Goal: Task Accomplishment & Management: Manage account settings

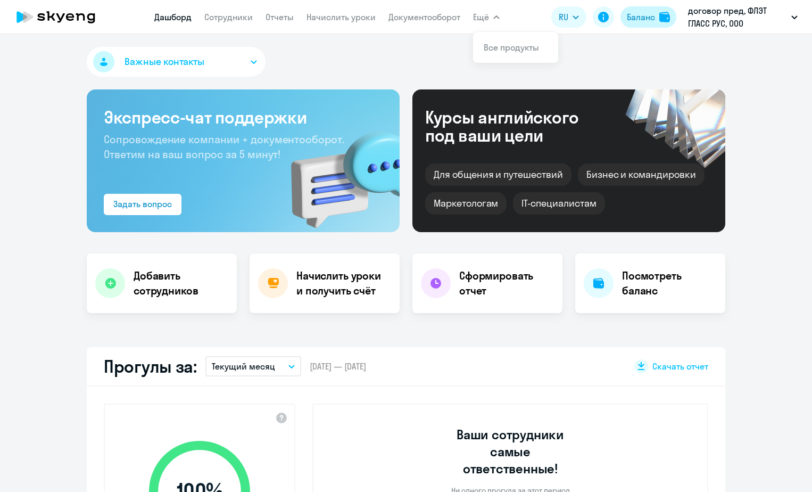
drag, startPoint x: 0, startPoint y: 0, endPoint x: 649, endPoint y: 17, distance: 649.0
click at [649, 17] on div "Баланс" at bounding box center [641, 17] width 28 height 13
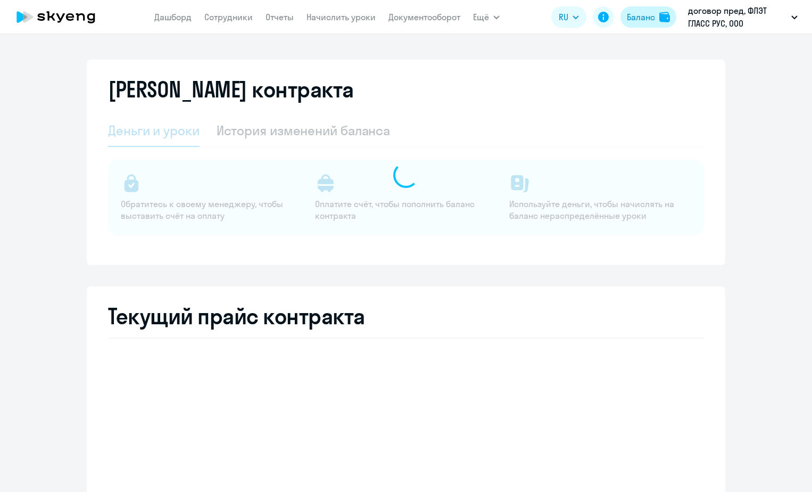
select select "english_adult_not_native_speaker"
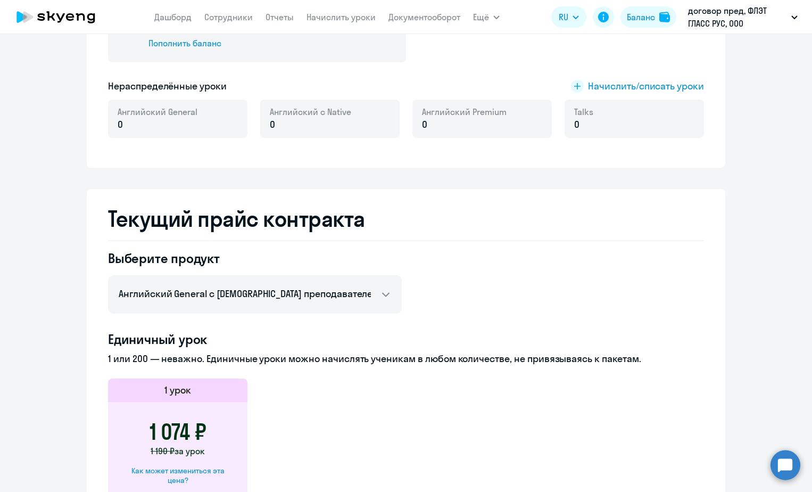
scroll to position [106, 0]
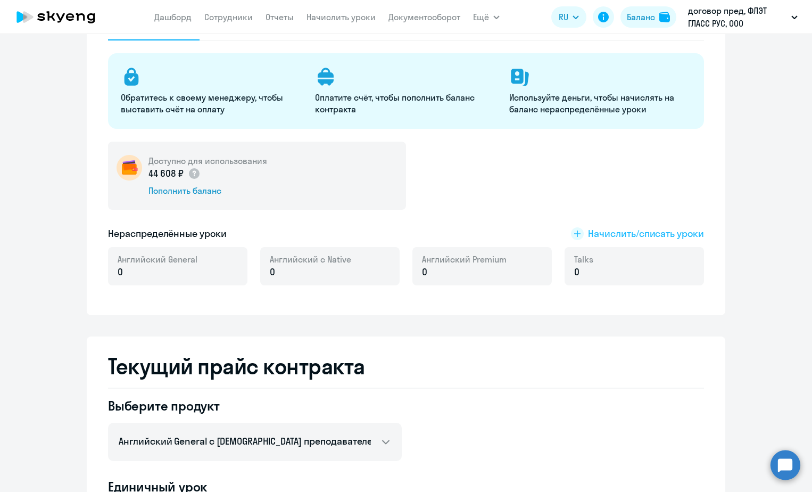
click at [661, 234] on span "Начислить/списать уроки" at bounding box center [646, 234] width 116 height 14
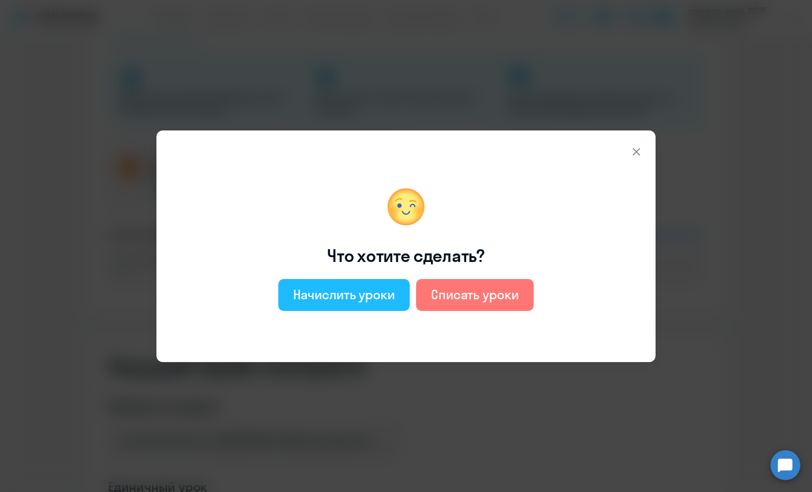
click at [333, 299] on div "Начислить уроки" at bounding box center [344, 294] width 102 height 17
select select "english_adult_not_native_speaker"
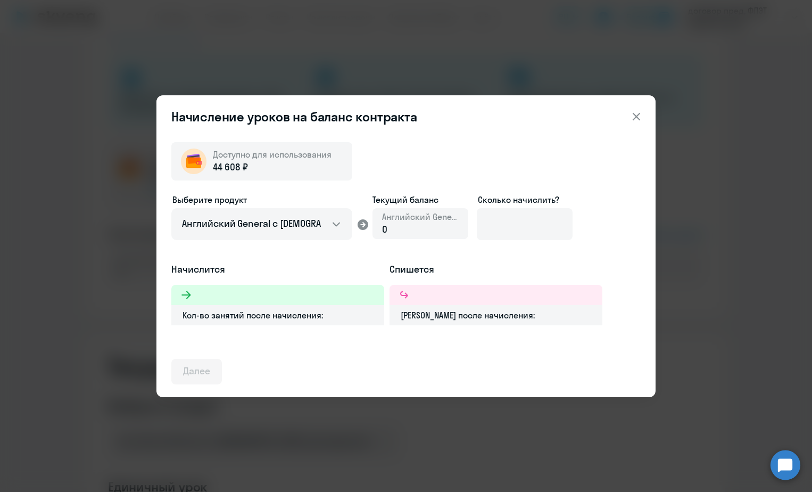
click at [434, 228] on div "0" at bounding box center [420, 229] width 77 height 14
click at [363, 224] on icon at bounding box center [363, 224] width 11 height 11
click at [511, 225] on input at bounding box center [525, 224] width 96 height 32
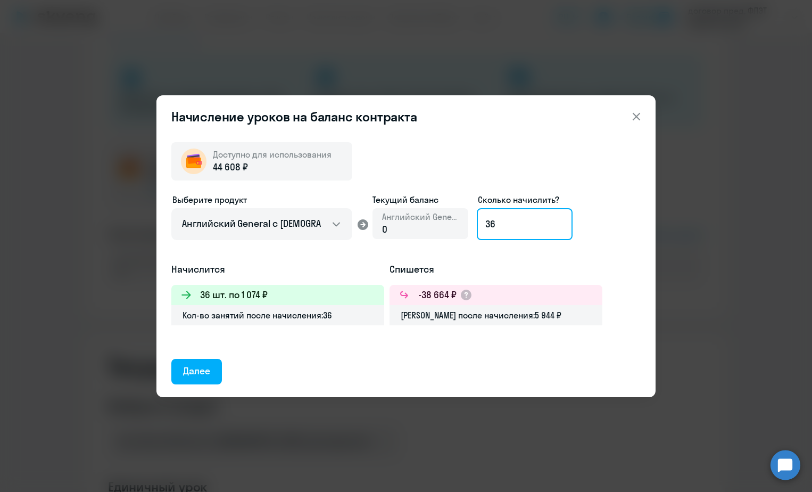
type input "3"
type input "41"
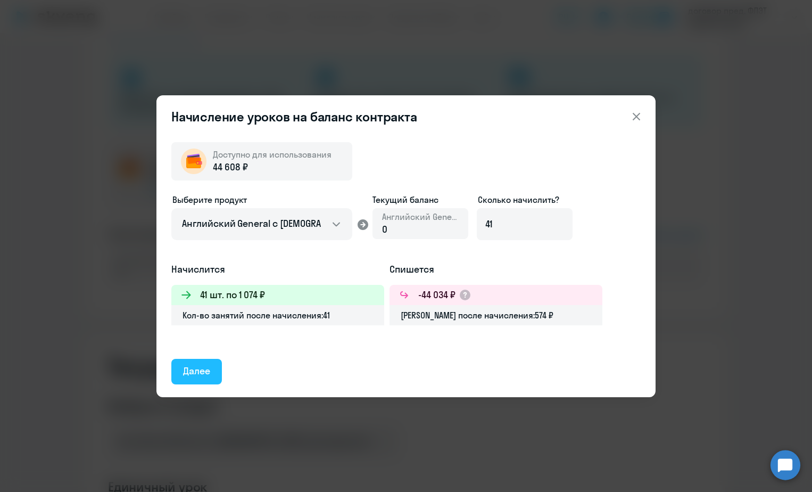
click at [200, 368] on div "Далее" at bounding box center [196, 371] width 27 height 14
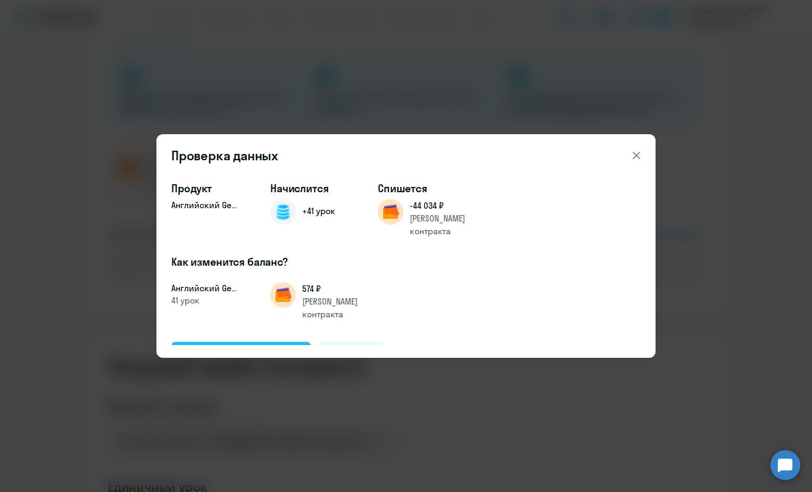
click at [254, 347] on div "Подтвердить и начислить" at bounding box center [241, 354] width 116 height 14
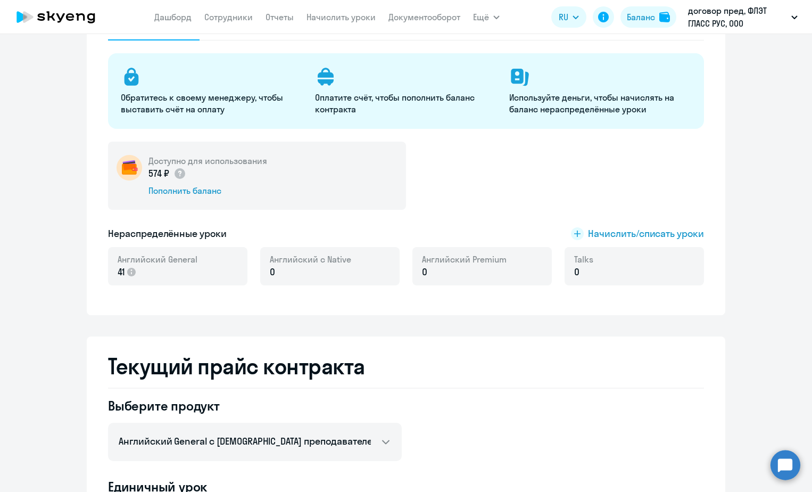
scroll to position [0, 0]
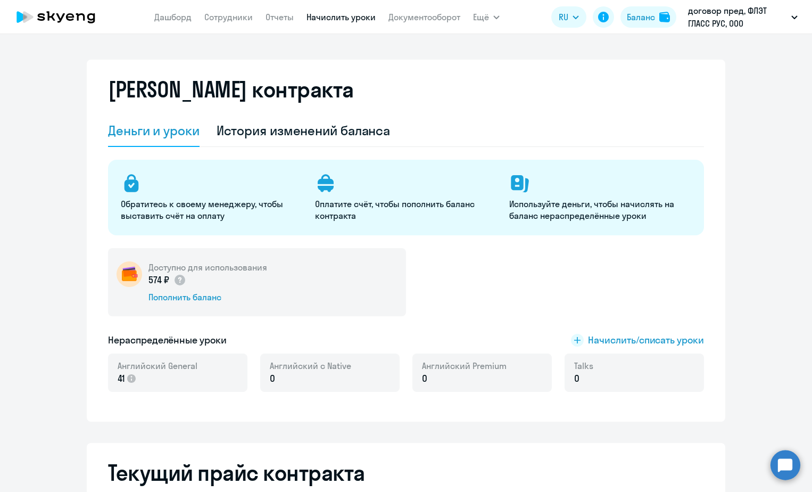
click at [328, 14] on link "Начислить уроки" at bounding box center [341, 17] width 69 height 11
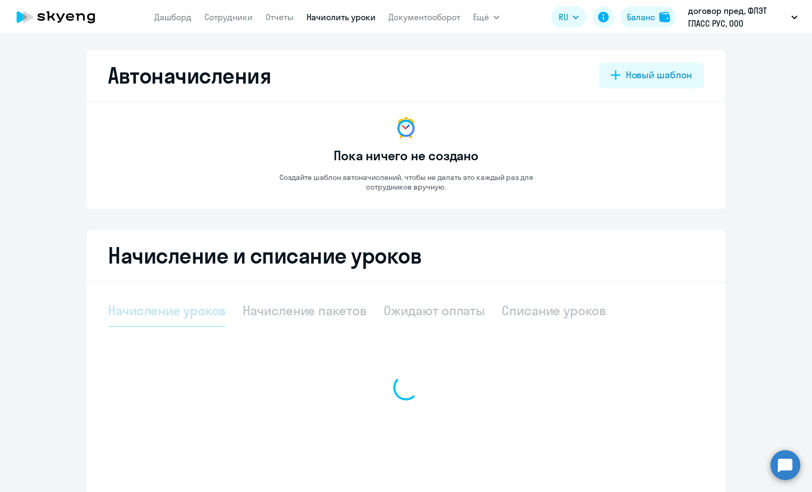
select select "10"
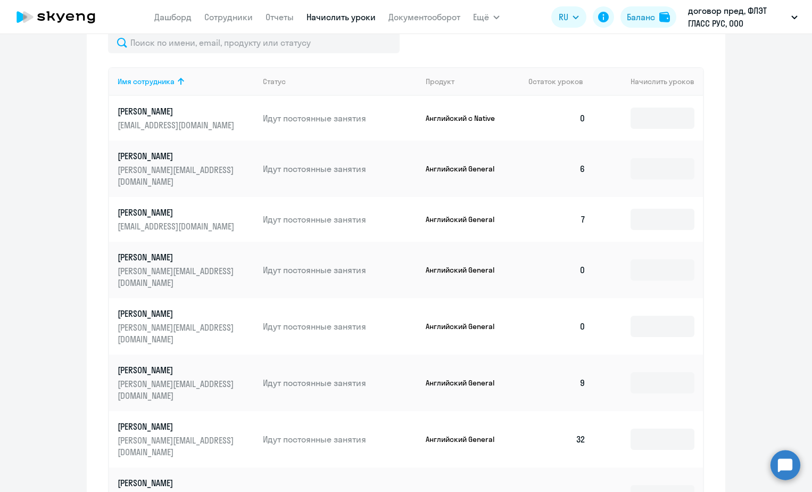
scroll to position [373, 0]
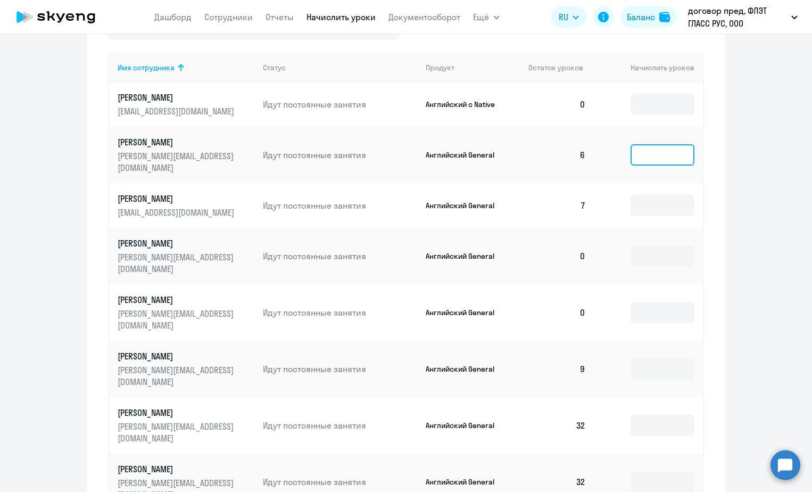
click at [663, 147] on input at bounding box center [663, 154] width 64 height 21
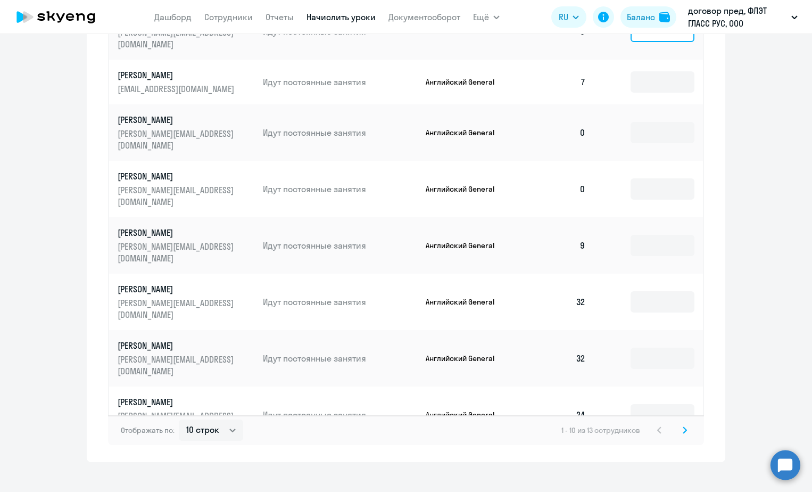
scroll to position [499, 0]
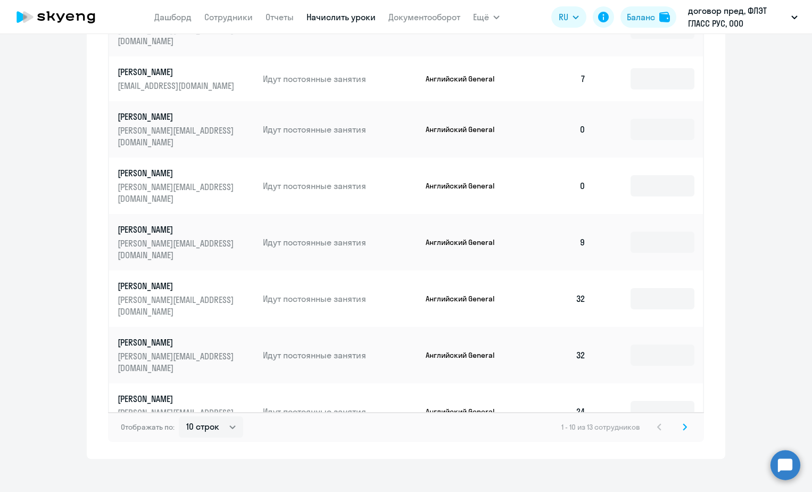
click at [665, 457] on input at bounding box center [663, 467] width 64 height 21
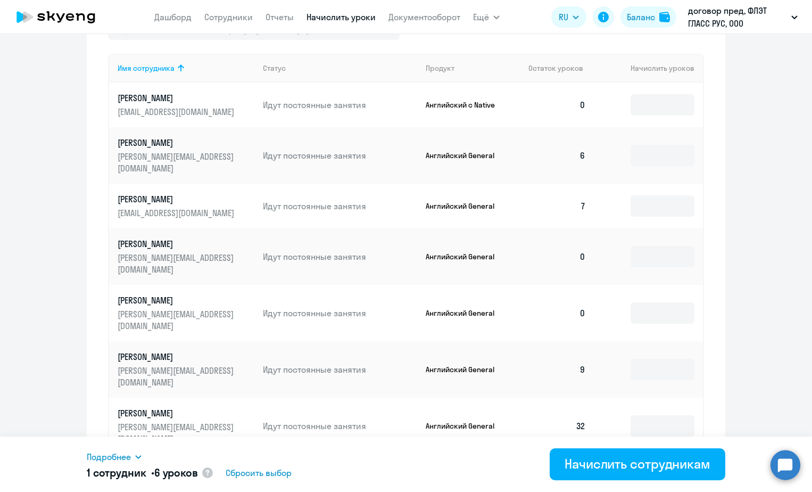
scroll to position [340, 0]
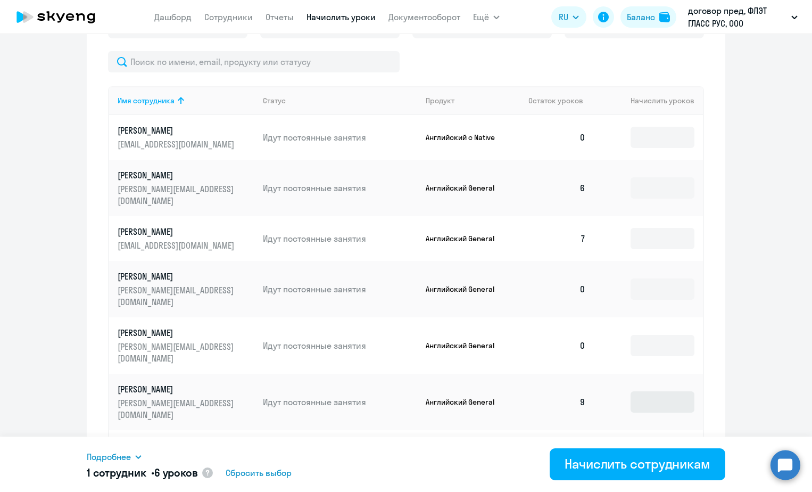
type input "6"
click at [642, 391] on input at bounding box center [663, 401] width 64 height 21
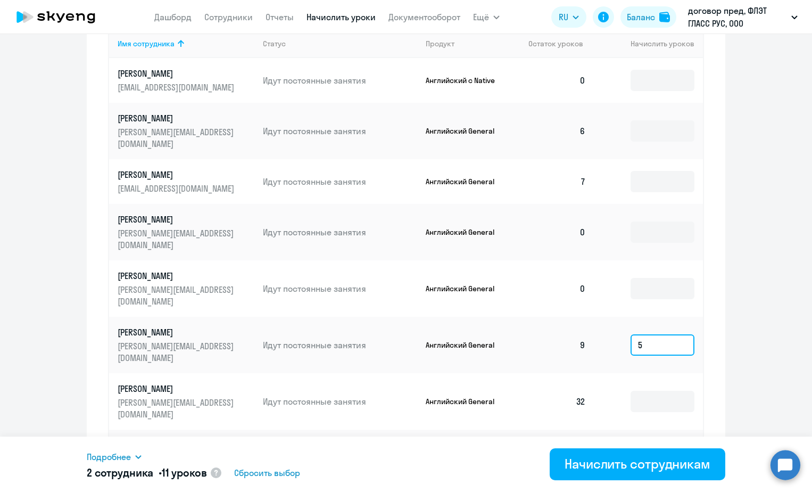
scroll to position [499, 0]
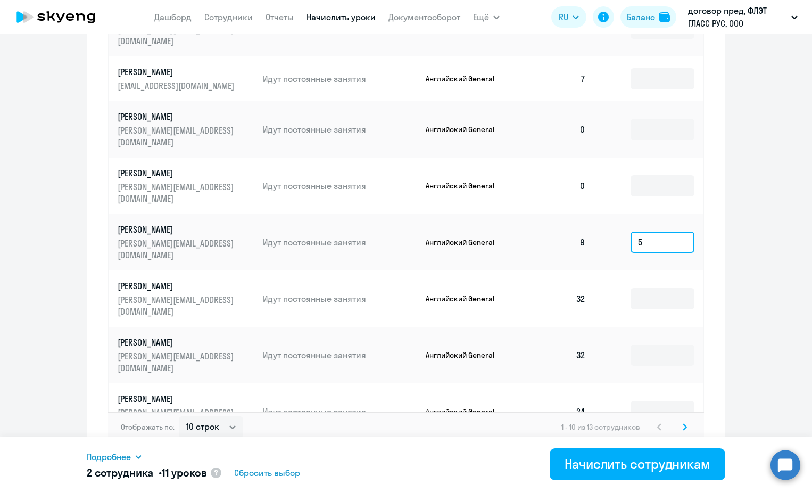
type input "5"
click at [634, 457] on input "6" at bounding box center [663, 467] width 64 height 21
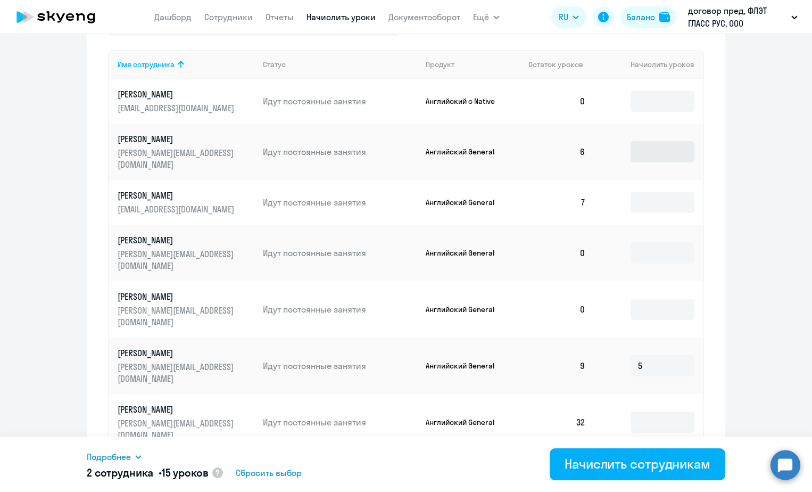
scroll to position [340, 0]
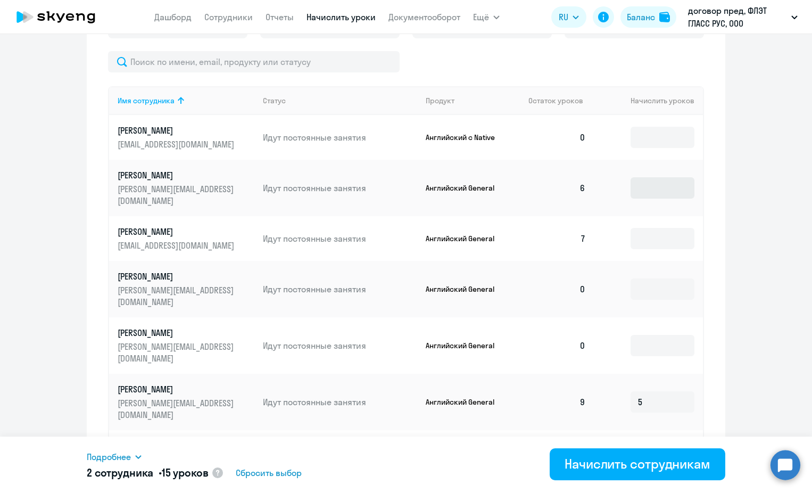
type input "10"
click at [645, 184] on input at bounding box center [663, 187] width 64 height 21
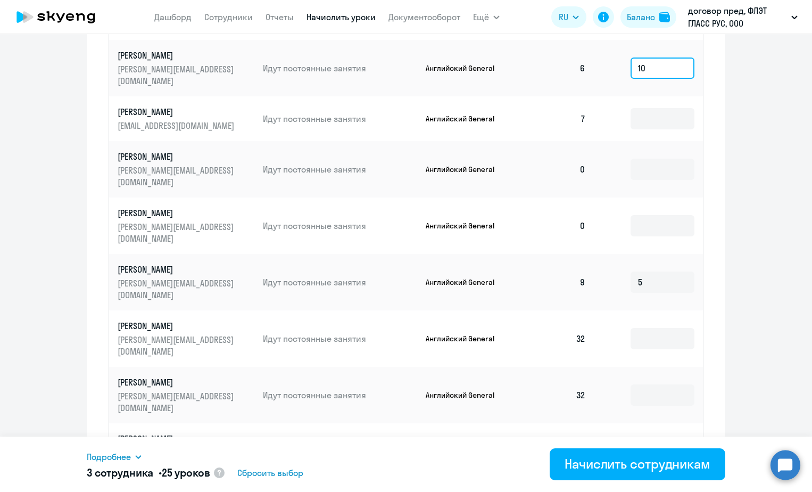
scroll to position [499, 0]
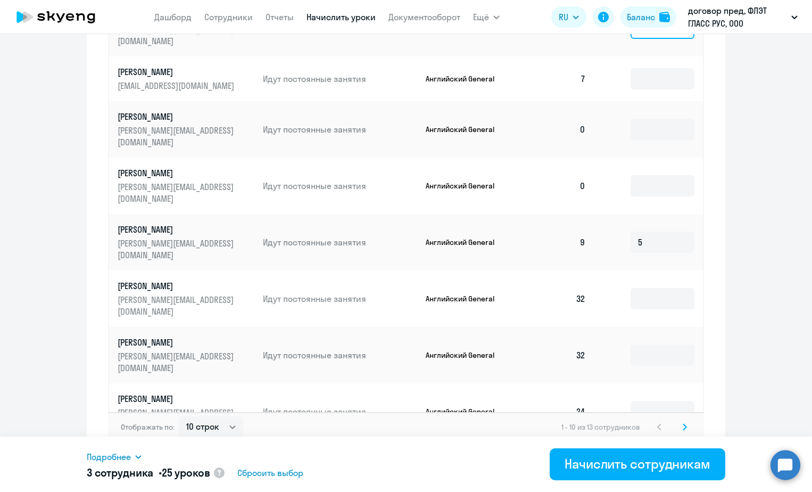
type input "10"
click at [683, 423] on icon at bounding box center [685, 426] width 4 height 7
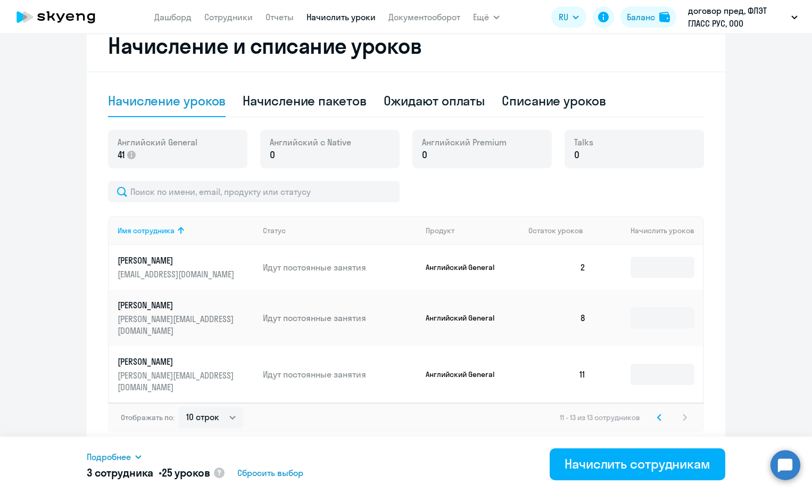
scroll to position [186, 0]
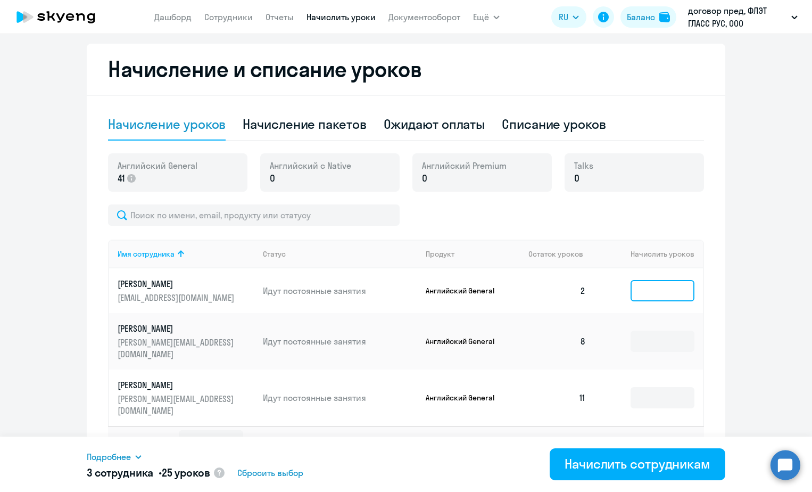
click at [639, 291] on input at bounding box center [663, 290] width 64 height 21
type input "14"
click at [657, 437] on icon at bounding box center [659, 440] width 4 height 7
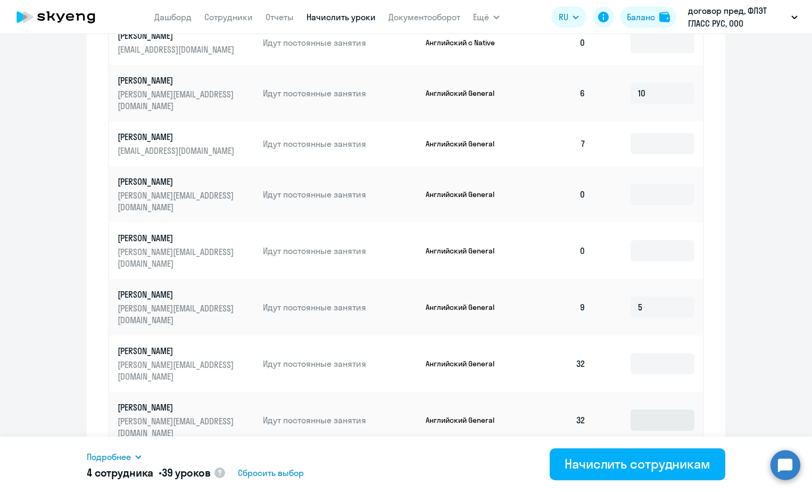
scroll to position [452, 0]
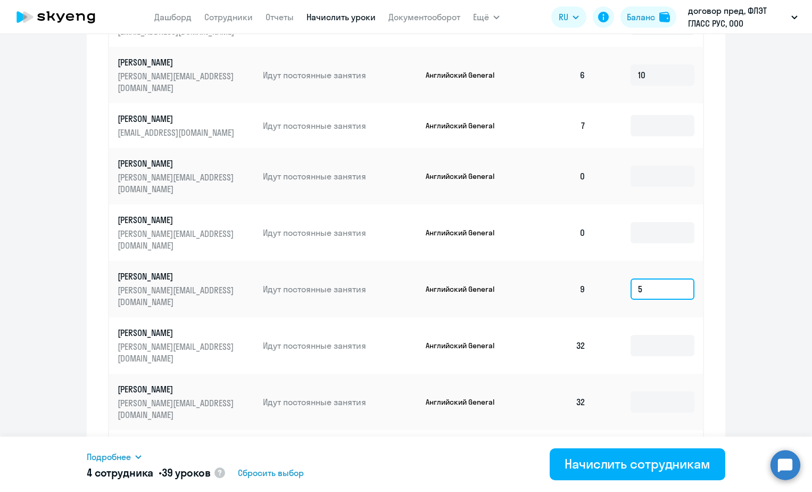
drag, startPoint x: 643, startPoint y: 245, endPoint x: 632, endPoint y: 243, distance: 11.4
click at [632, 278] on input "5" at bounding box center [663, 288] width 64 height 21
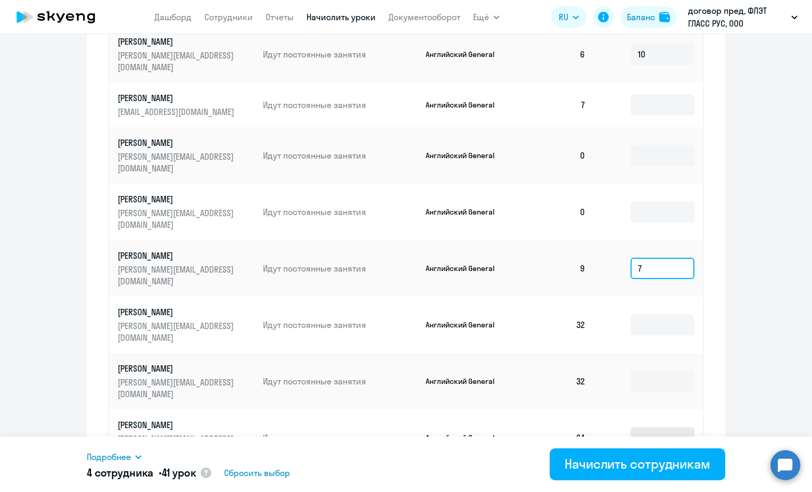
scroll to position [499, 0]
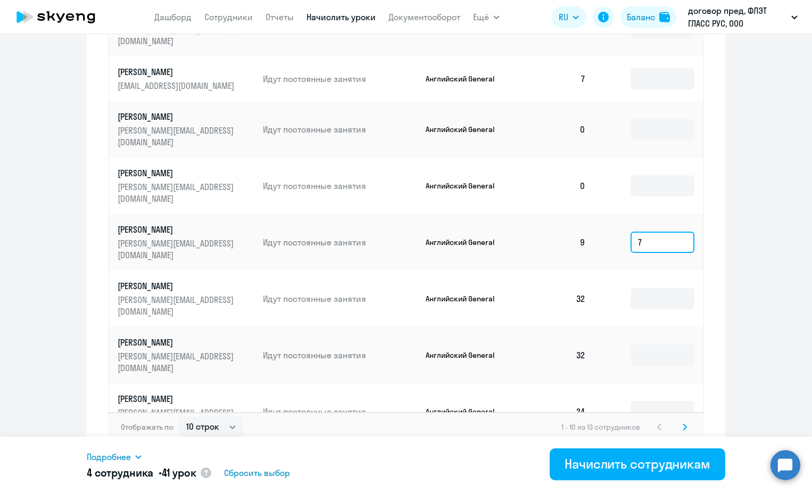
type input "7"
click at [679, 420] on svg-icon at bounding box center [685, 426] width 13 height 13
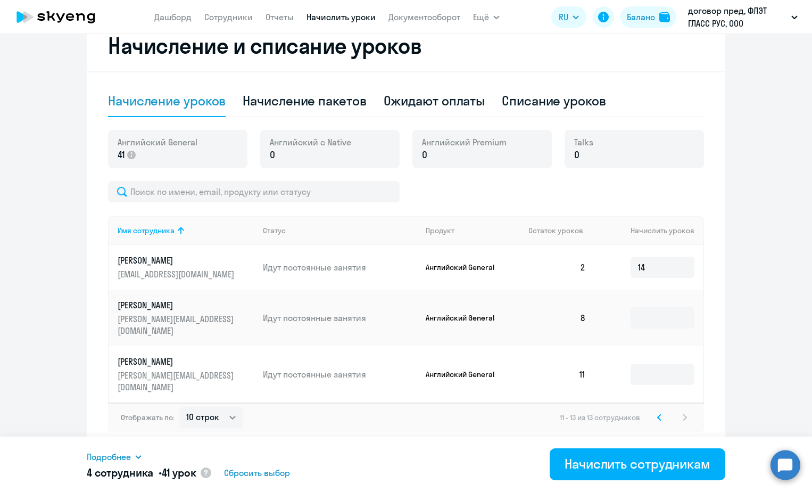
scroll to position [186, 0]
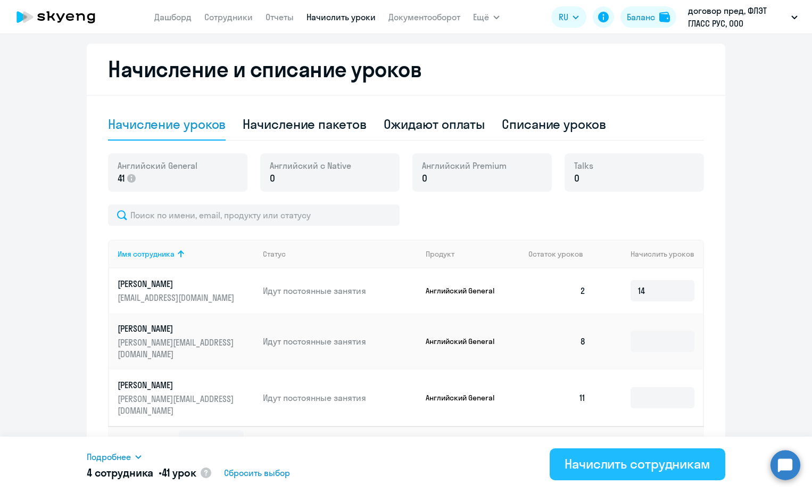
click at [621, 465] on div "Начислить сотрудникам" at bounding box center [638, 463] width 146 height 17
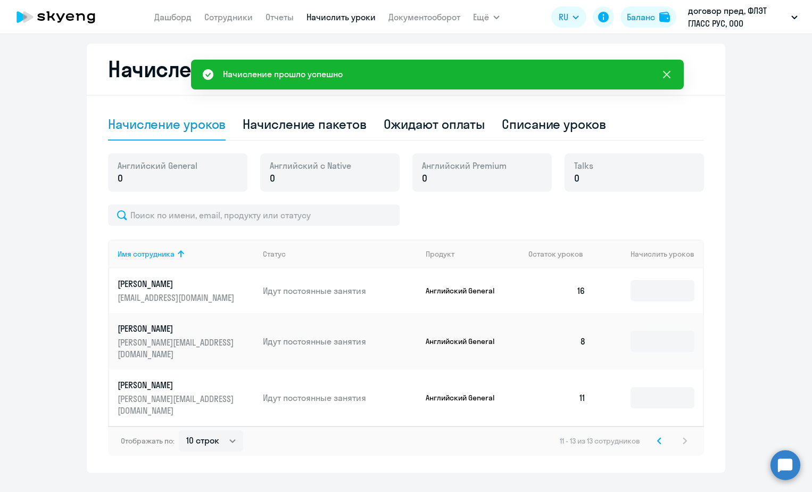
click at [669, 75] on icon at bounding box center [667, 74] width 13 height 13
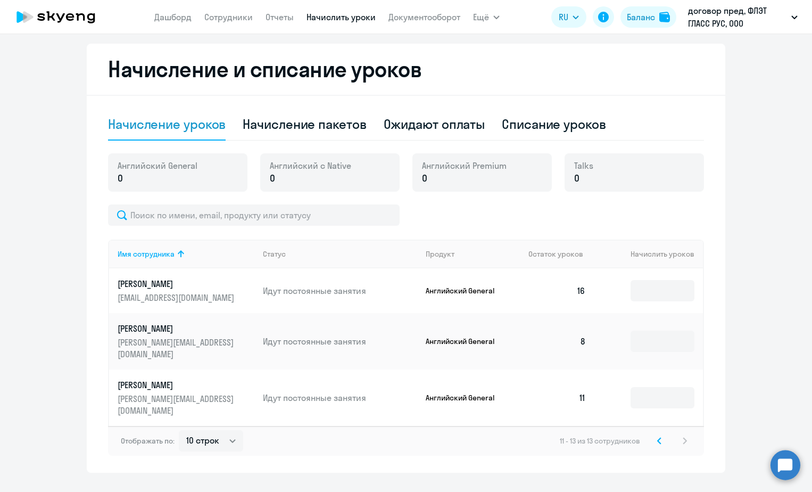
click at [761, 147] on ng-component "Автоначисления Новый шаблон Пока ничего не создано Создайте шаблон автоначислен…" at bounding box center [406, 168] width 812 height 609
